Goal: Information Seeking & Learning: Learn about a topic

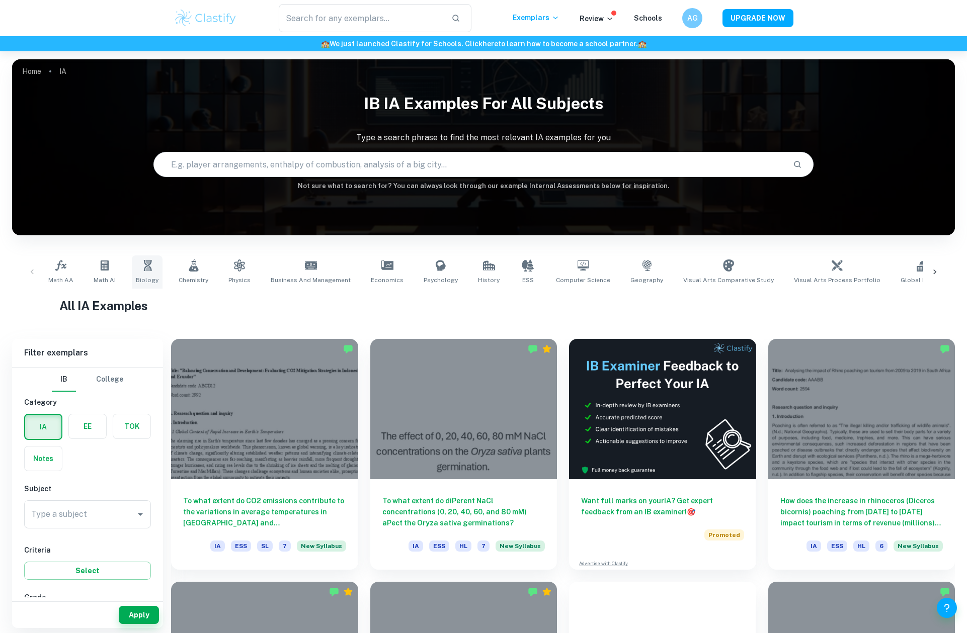
click at [151, 270] on link "Biology" at bounding box center [147, 272] width 31 height 33
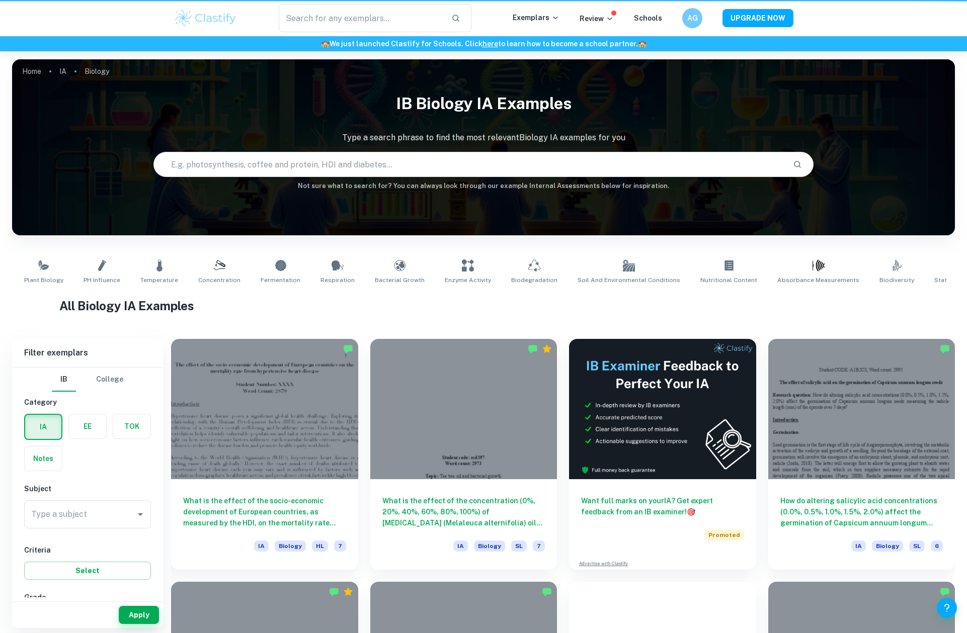
type input "Biology"
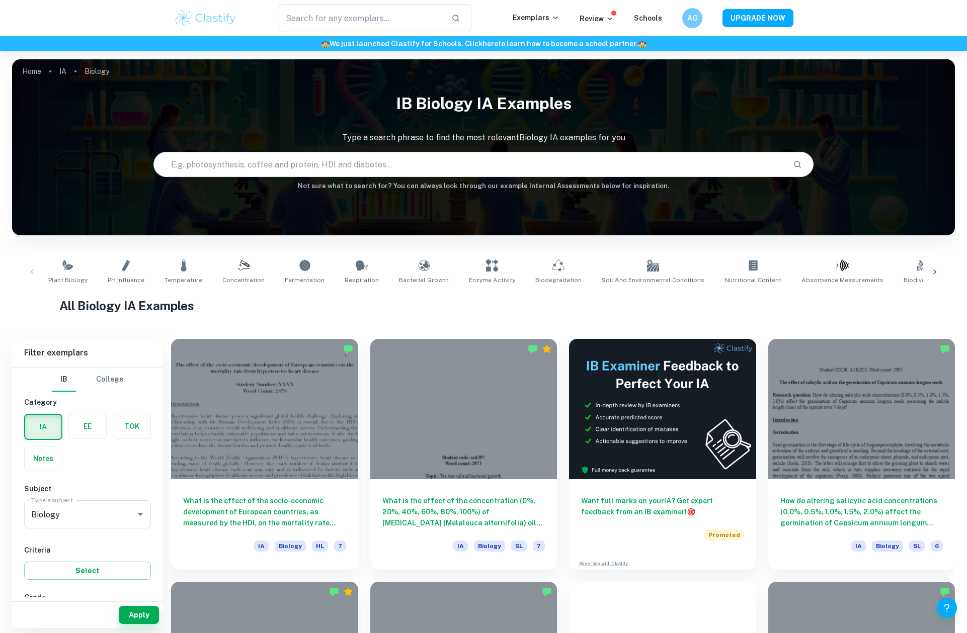
click at [216, 163] on input "text" at bounding box center [469, 164] width 631 height 28
type input "[MEDICAL_DATA]"
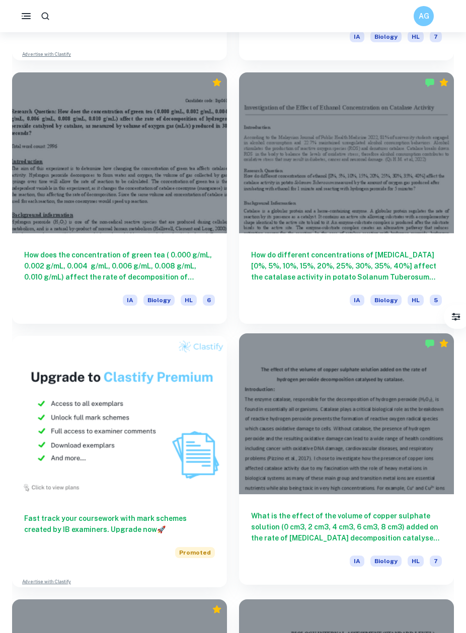
scroll to position [662, 0]
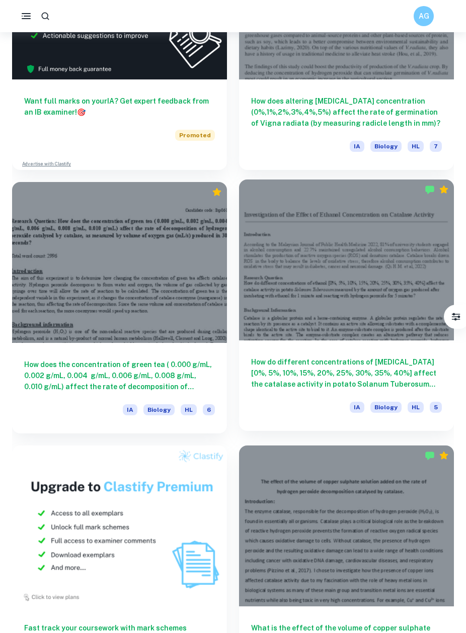
click at [314, 383] on h6 "How do different concentrations of [MEDICAL_DATA] [0%, 5%, 10%, 15%, 20%, 25%, …" at bounding box center [346, 373] width 191 height 33
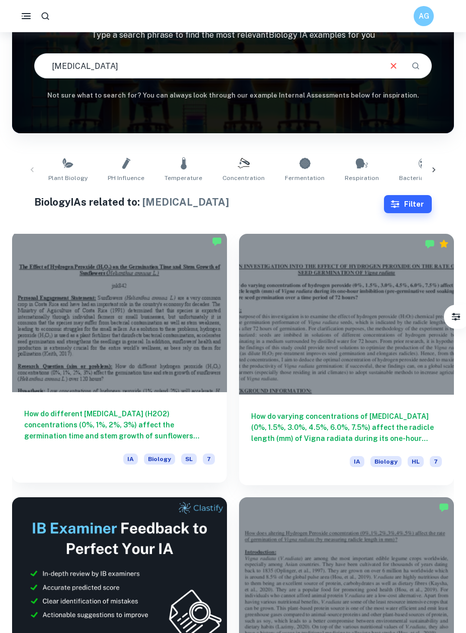
scroll to position [83, 0]
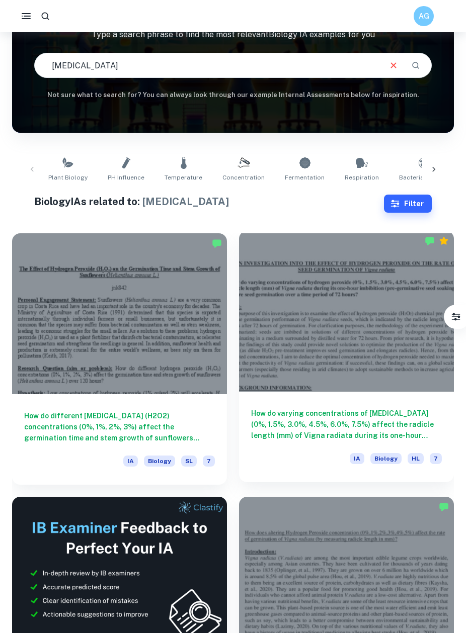
click at [293, 427] on h6 "How do varying concentrations of [MEDICAL_DATA] (0%, 1.5%, 3.0%, 4.5%, 6.0%, 7.…" at bounding box center [346, 424] width 191 height 33
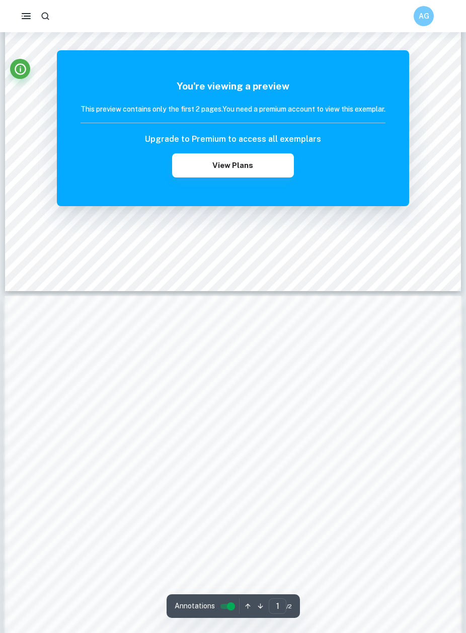
scroll to position [561, 0]
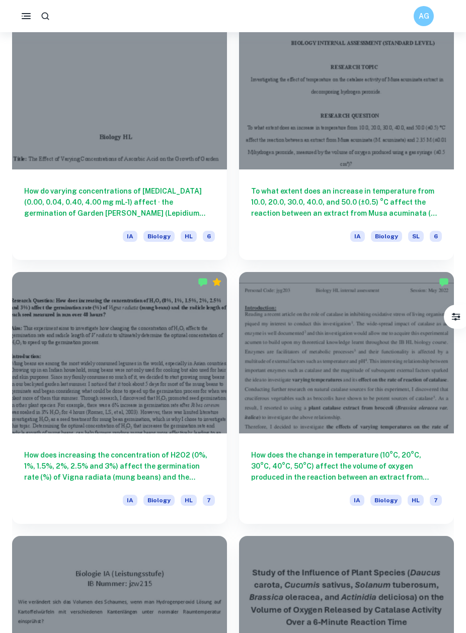
scroll to position [1368, 0]
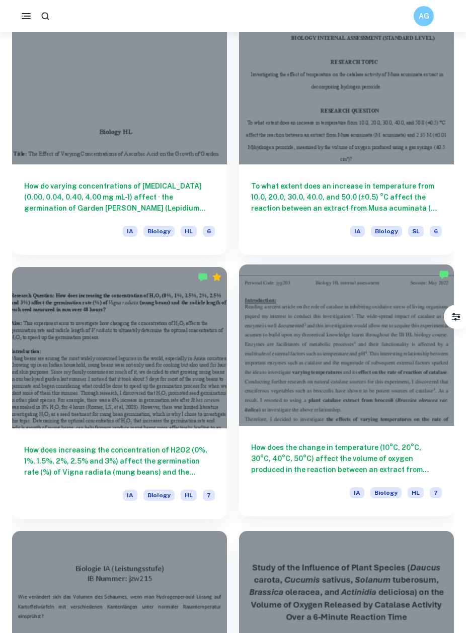
click at [333, 443] on h6 "How does the change in temperature (10°C, 20°C, 30°C, 40°C, 50°C) affect the vo…" at bounding box center [346, 458] width 191 height 33
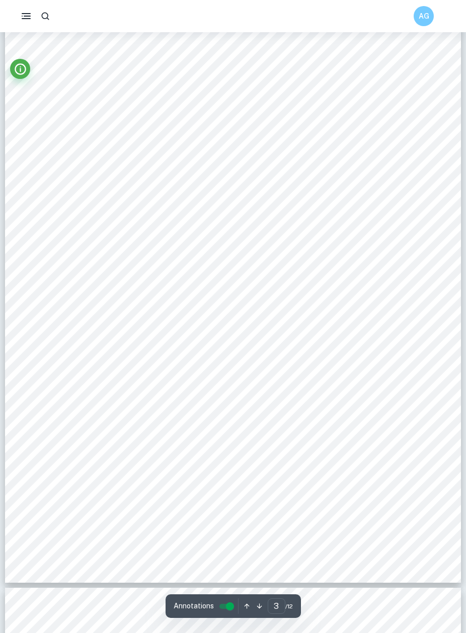
scroll to position [1547, 1]
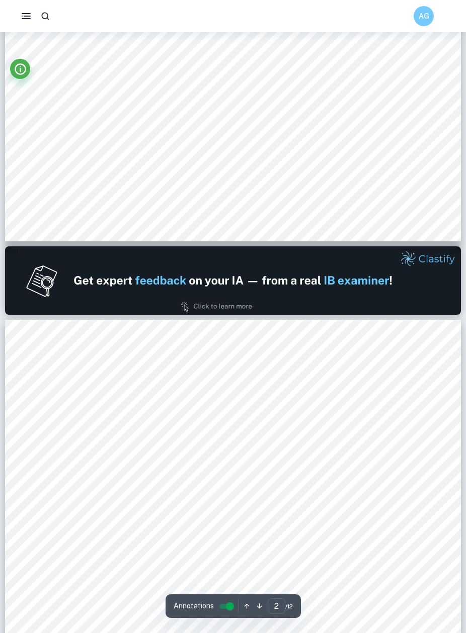
type input "1"
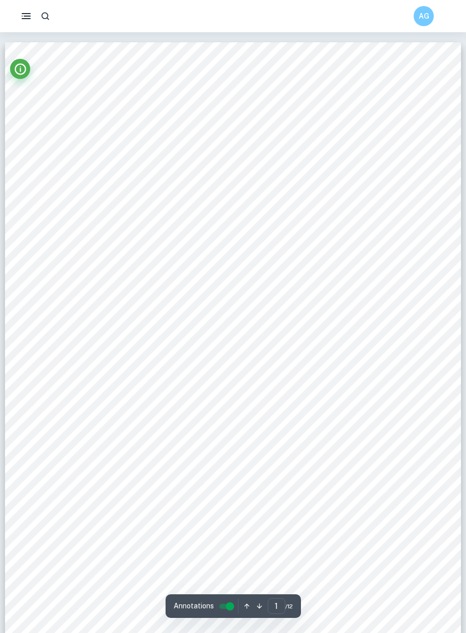
scroll to position [0, 0]
